Goal: Task Accomplishment & Management: Use online tool/utility

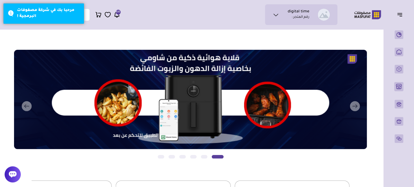
click at [219, 25] on div "digital time رقم المتجر : محفظتي تذاكر الدعم" at bounding box center [170, 14] width 333 height 21
click at [118, 12] on span "635" at bounding box center [118, 12] width 4 height 5
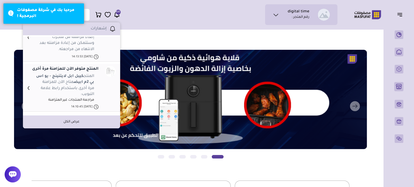
scroll to position [243, 0]
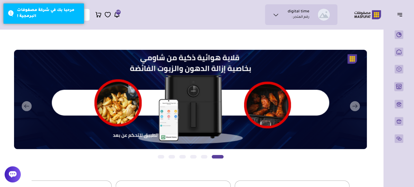
click at [78, 13] on div "مرحبا بك في شركة مصفوفات البرمجية !" at bounding box center [48, 14] width 63 height 12
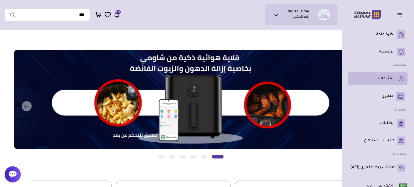
click at [376, 79] on link "المنتجات" at bounding box center [377, 79] width 55 height 9
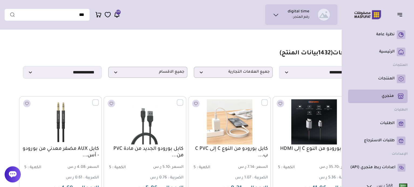
click at [384, 96] on p "متجري ( 0 )" at bounding box center [387, 96] width 12 height 5
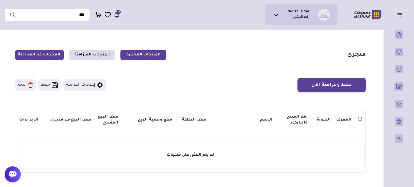
click at [42, 57] on link "المنتجات غير المتزامنة" at bounding box center [39, 55] width 49 height 10
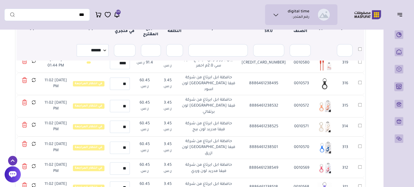
scroll to position [122, 0]
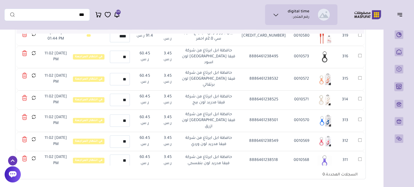
click at [118, 13] on span "635" at bounding box center [118, 12] width 4 height 5
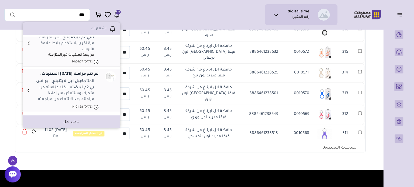
scroll to position [233, 0]
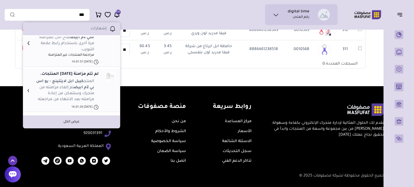
click at [79, 120] on link "عرض الكل" at bounding box center [71, 122] width 16 height 5
click at [74, 121] on link "عرض الكل" at bounding box center [71, 122] width 16 height 5
click at [71, 120] on link "عرض الكل" at bounding box center [71, 122] width 16 height 5
click at [71, 121] on link "عرض الكل" at bounding box center [71, 122] width 16 height 5
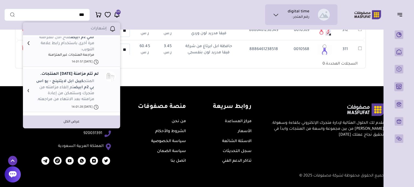
click at [70, 118] on li "عرض الكل" at bounding box center [71, 122] width 97 height 13
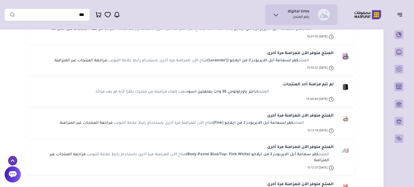
scroll to position [4316, 0]
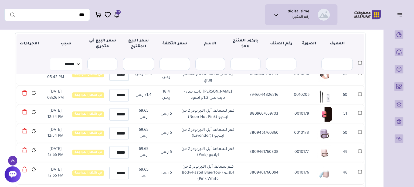
scroll to position [64, 0]
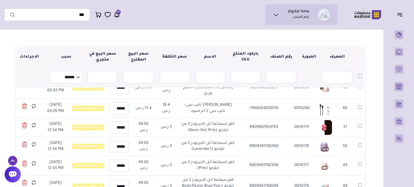
click at [359, 74] on th at bounding box center [359, 77] width 9 height 20
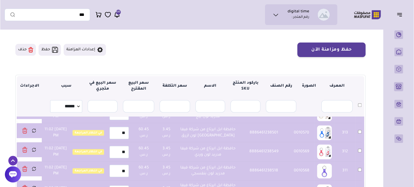
scroll to position [27, 0]
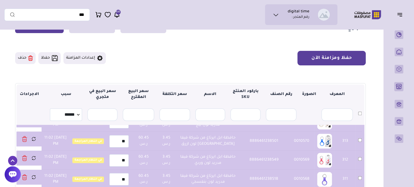
click at [320, 59] on button "حفظ ومزامنة الآن" at bounding box center [331, 58] width 68 height 15
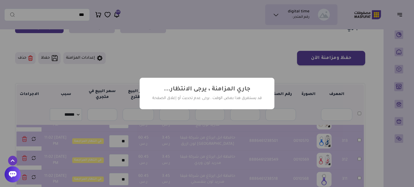
scroll to position [1165, 0]
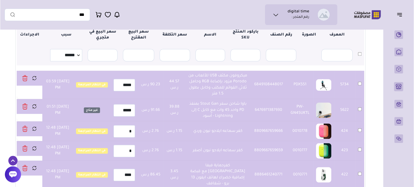
scroll to position [14, 0]
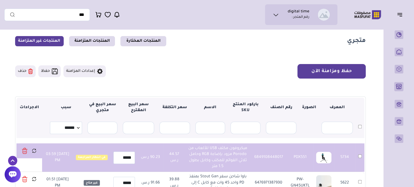
click at [340, 70] on button "حفظ ومزامنة الآن" at bounding box center [331, 71] width 68 height 15
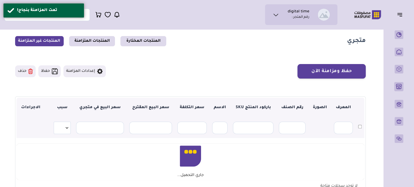
scroll to position [14, 0]
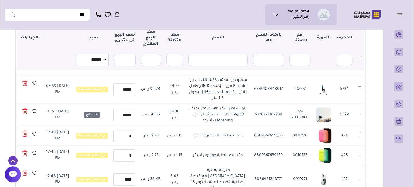
scroll to position [68, 0]
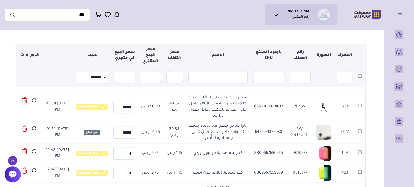
click at [34, 100] on icon at bounding box center [34, 100] width 5 height 7
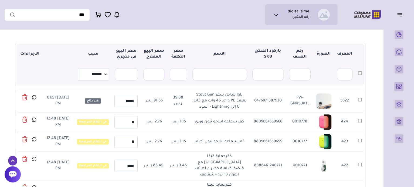
scroll to position [68, 0]
